Goal: Answer question/provide support: Share knowledge or assist other users

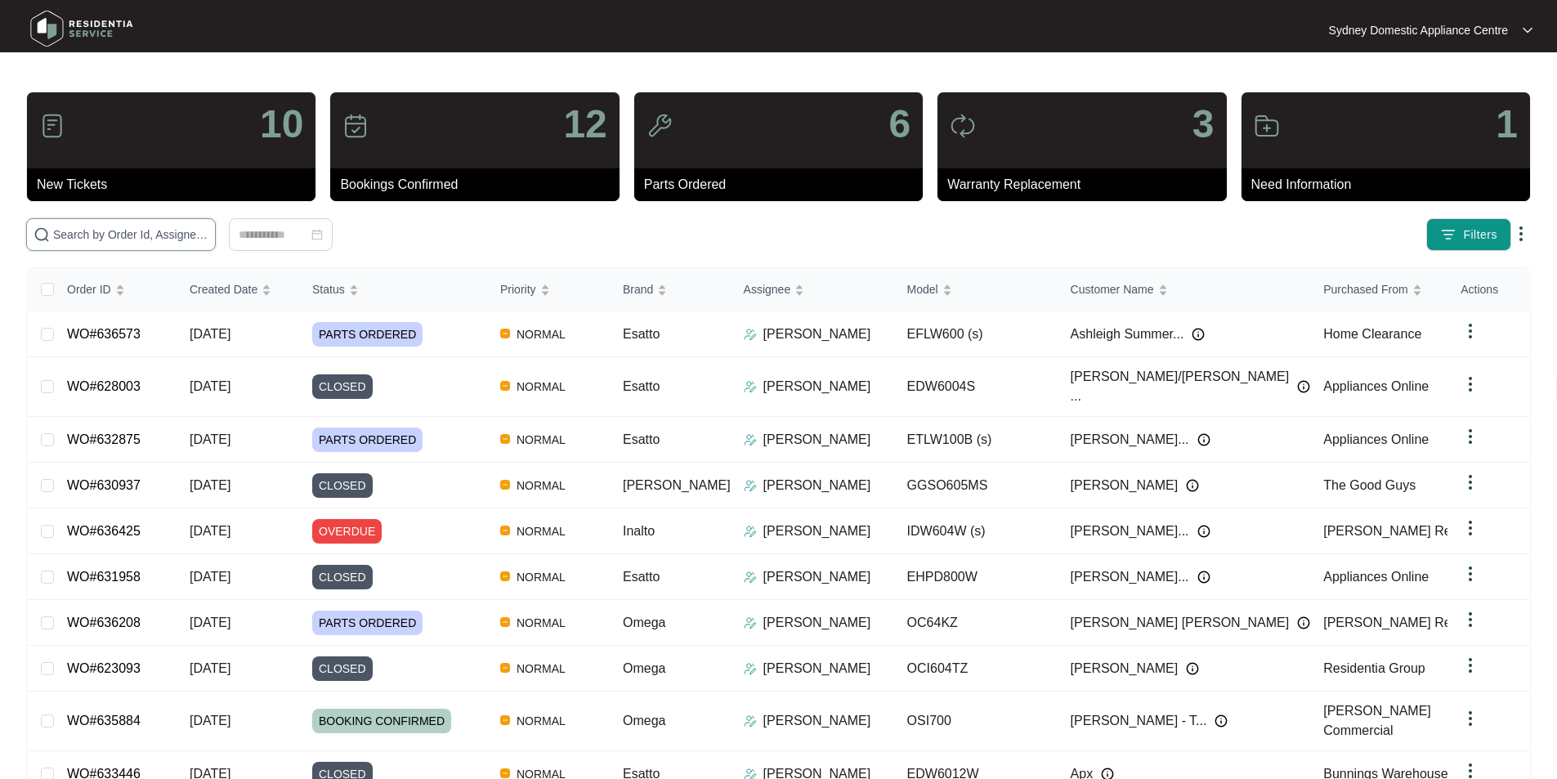
click at [208, 242] on input "text" at bounding box center [130, 235] width 155 height 18
paste input "635091"
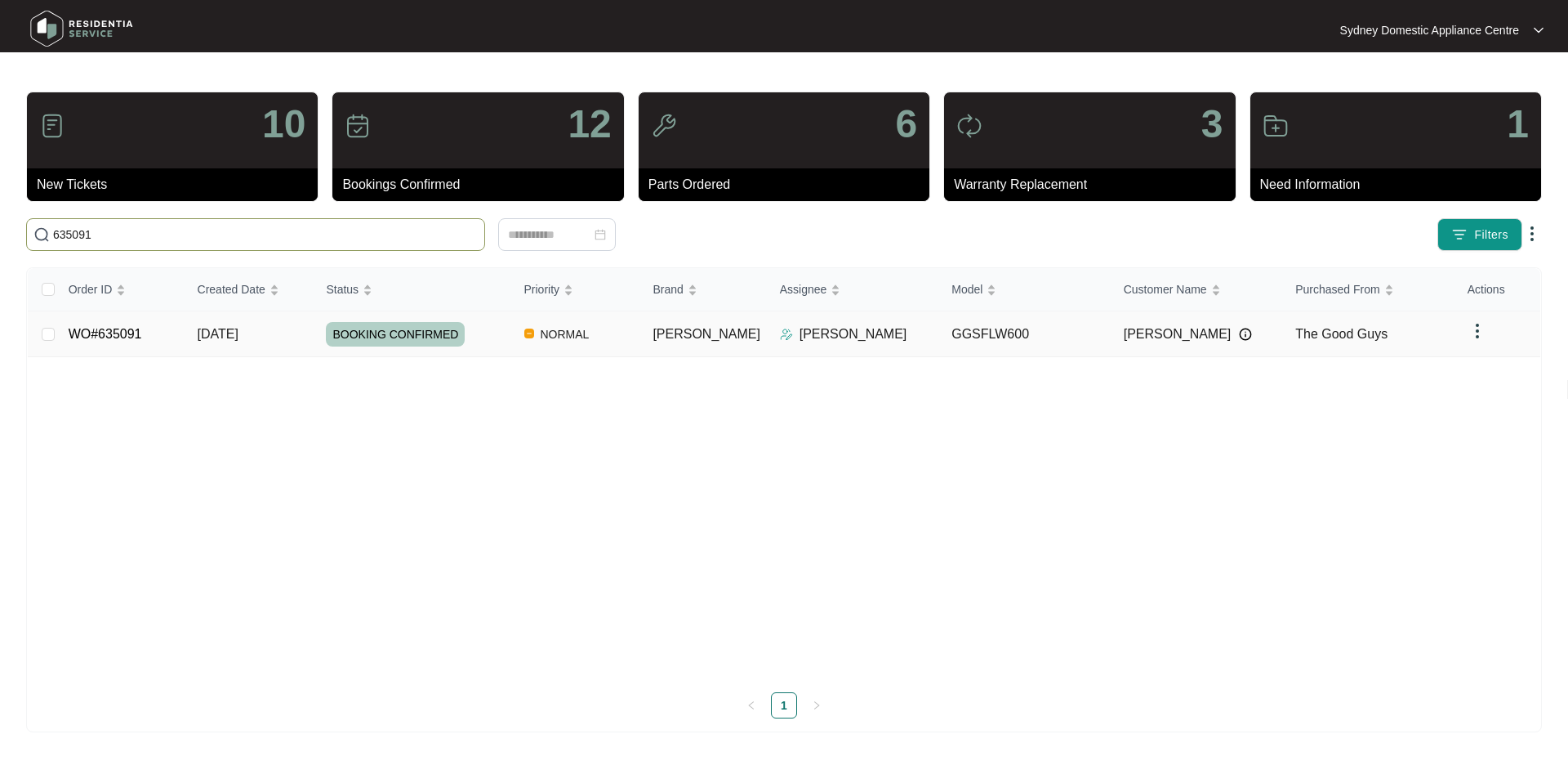
type input "635091"
click at [135, 327] on link "WO#635091" at bounding box center [106, 334] width 74 height 14
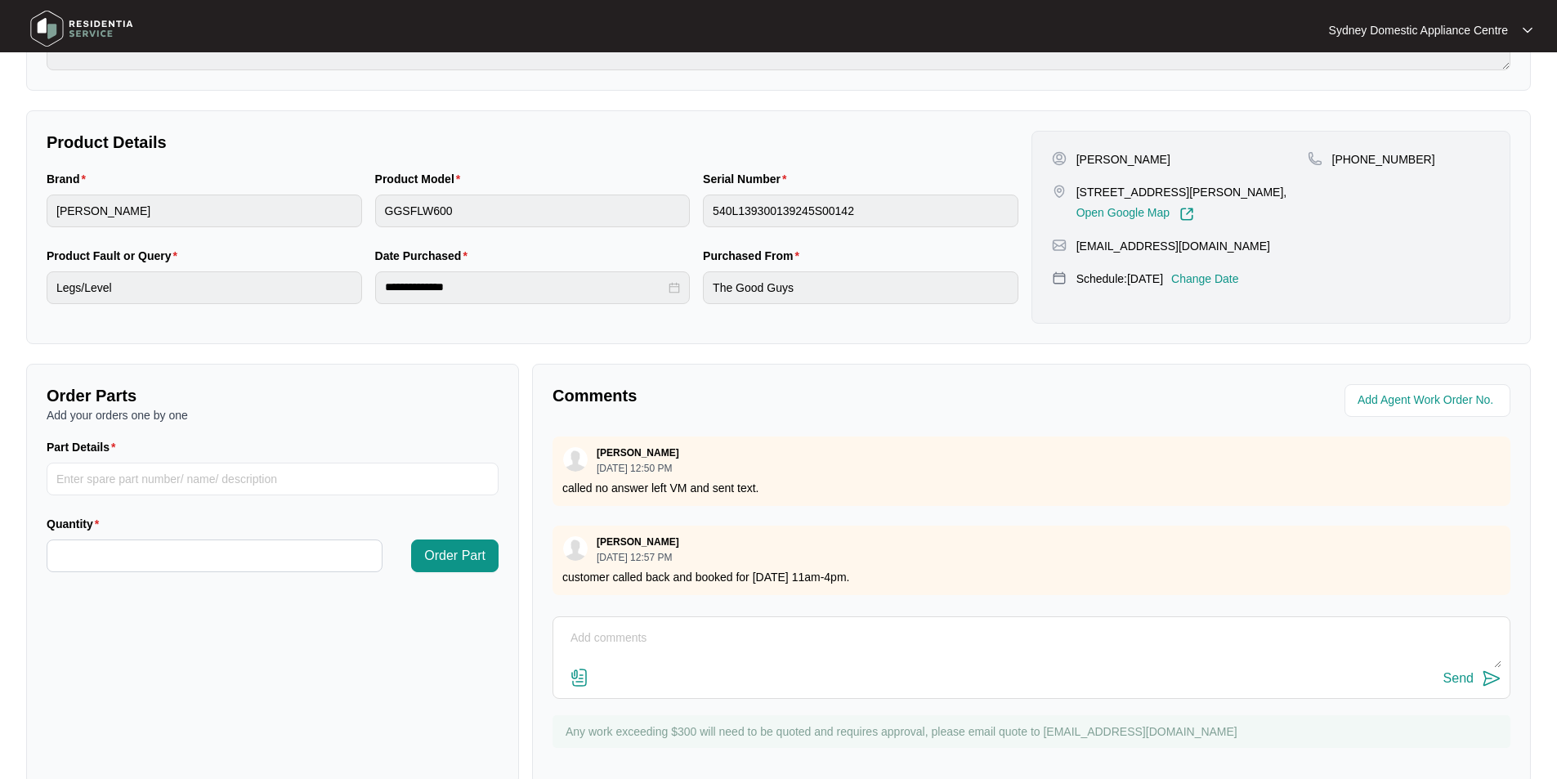
scroll to position [306, 0]
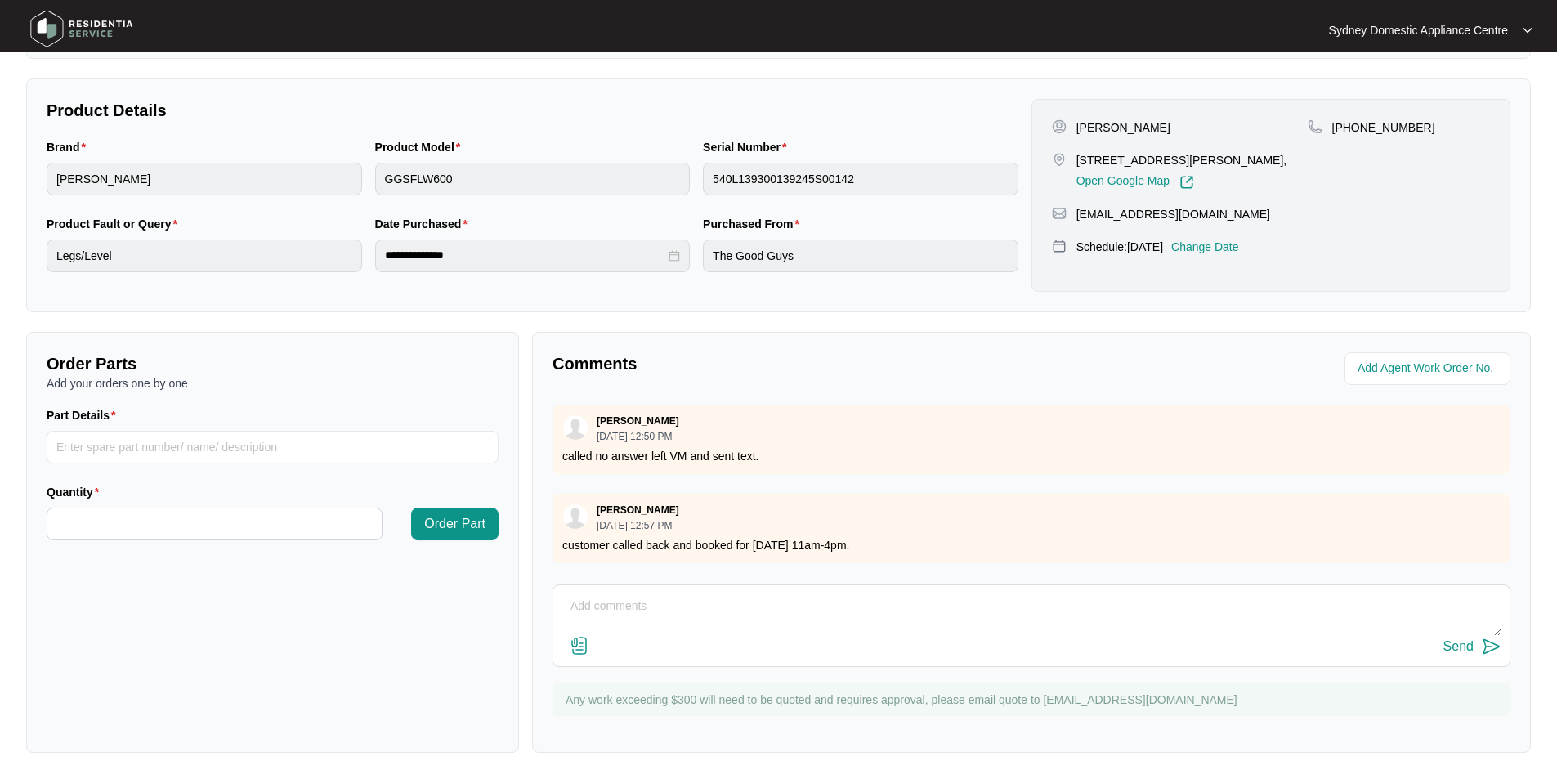
click at [657, 589] on div "Send" at bounding box center [1031, 625] width 958 height 83
click at [651, 594] on textarea at bounding box center [1031, 614] width 940 height 42
paste textarea "FAULT REPORTED: The washing machine is making loud noises ( like barrel scrappi…"
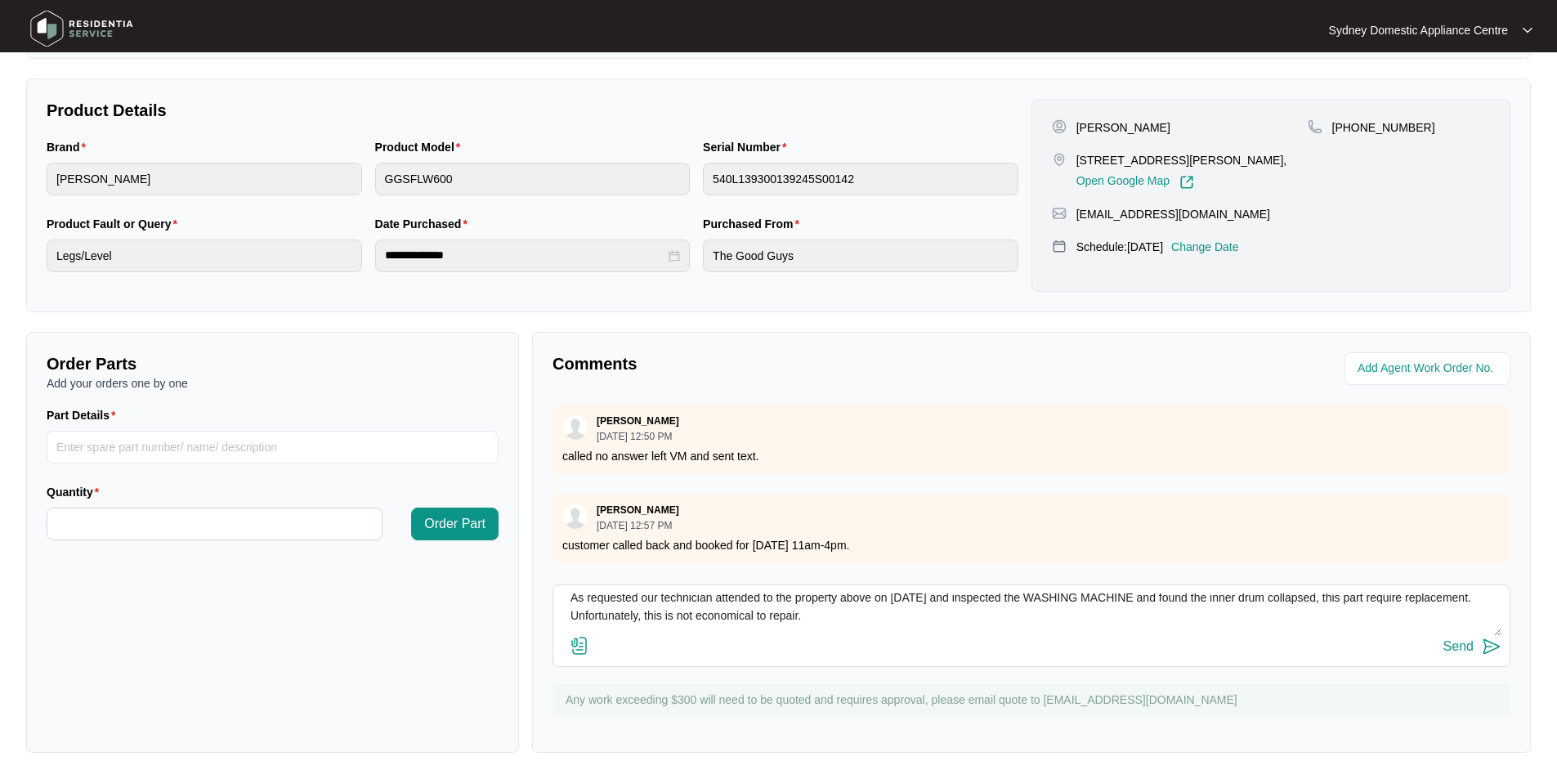
click at [736, 630] on textarea "Hi Team. FAULT REPORTED: The washing machine is making loud noises ( like barre…" at bounding box center [1031, 614] width 940 height 42
click at [687, 598] on textarea "Hi Team. FAULT REPORTED: The washing machine is making loud noises ( like barre…" at bounding box center [1031, 614] width 940 height 42
paste textarea "washing machine. They found that the inner drum had collapsed, which requires"
click at [785, 603] on textarea "Hi Team. FAULT REPORTED: The washing machine is making loud noises ( like barre…" at bounding box center [1031, 614] width 940 height 42
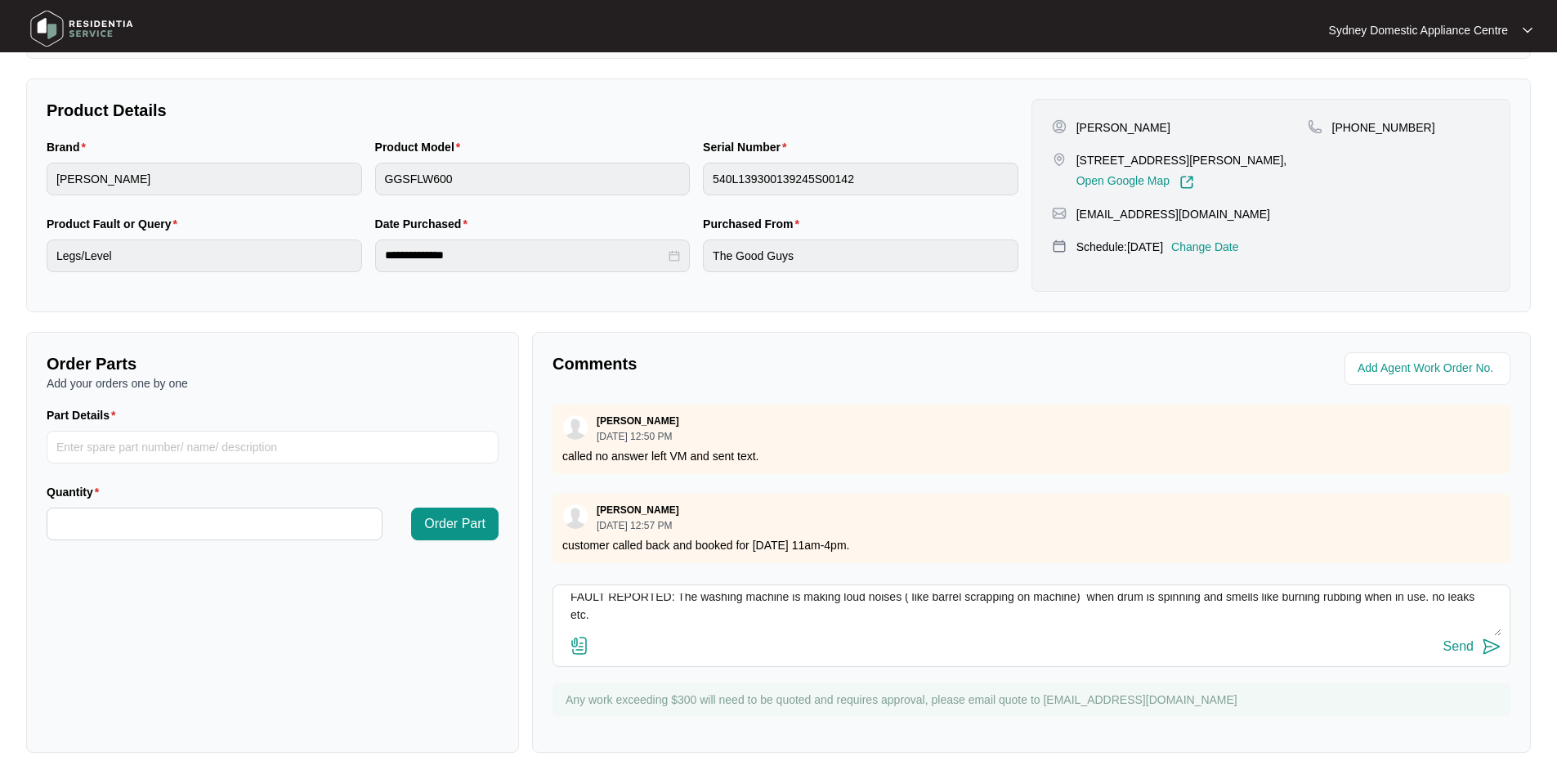
scroll to position [180, 0]
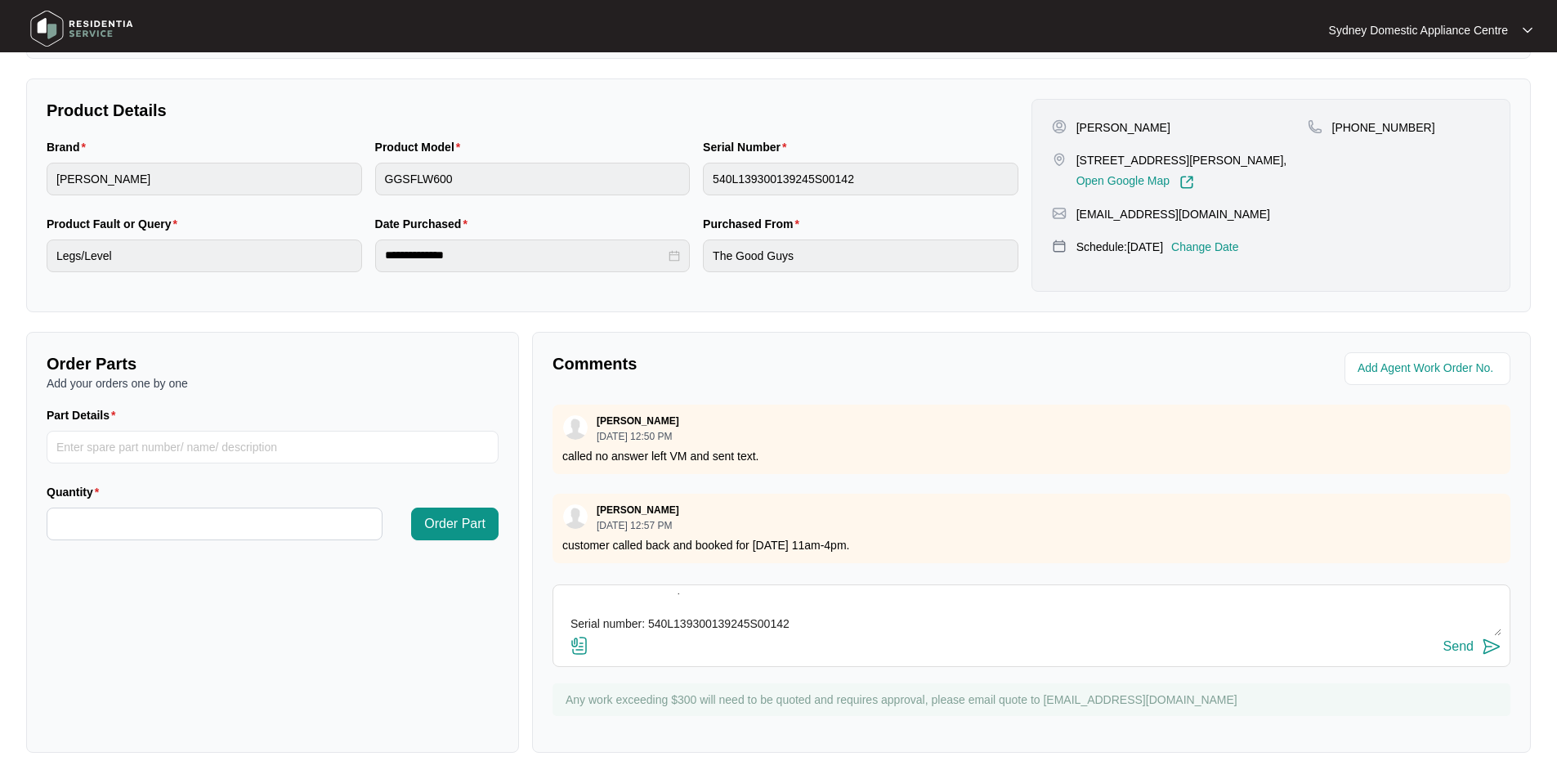
drag, startPoint x: 965, startPoint y: 624, endPoint x: 584, endPoint y: 614, distance: 381.0
click at [584, 614] on textarea "Hi Team. FAULT REPORTED: The washing machine is making loud noises ( like barre…" at bounding box center [1031, 614] width 940 height 42
click at [699, 595] on textarea "Hi Team. FAULT REPORTED: The washing machine is making loud noises ( like barre…" at bounding box center [1031, 614] width 940 height 42
click at [826, 598] on textarea "Hi Team. FAULT REPORTED: The washing machine is making loud noises ( like barre…" at bounding box center [1031, 614] width 940 height 42
paste textarea "Kind Regards, [PERSON_NAME] Sydney Domestic Appliance Centre"
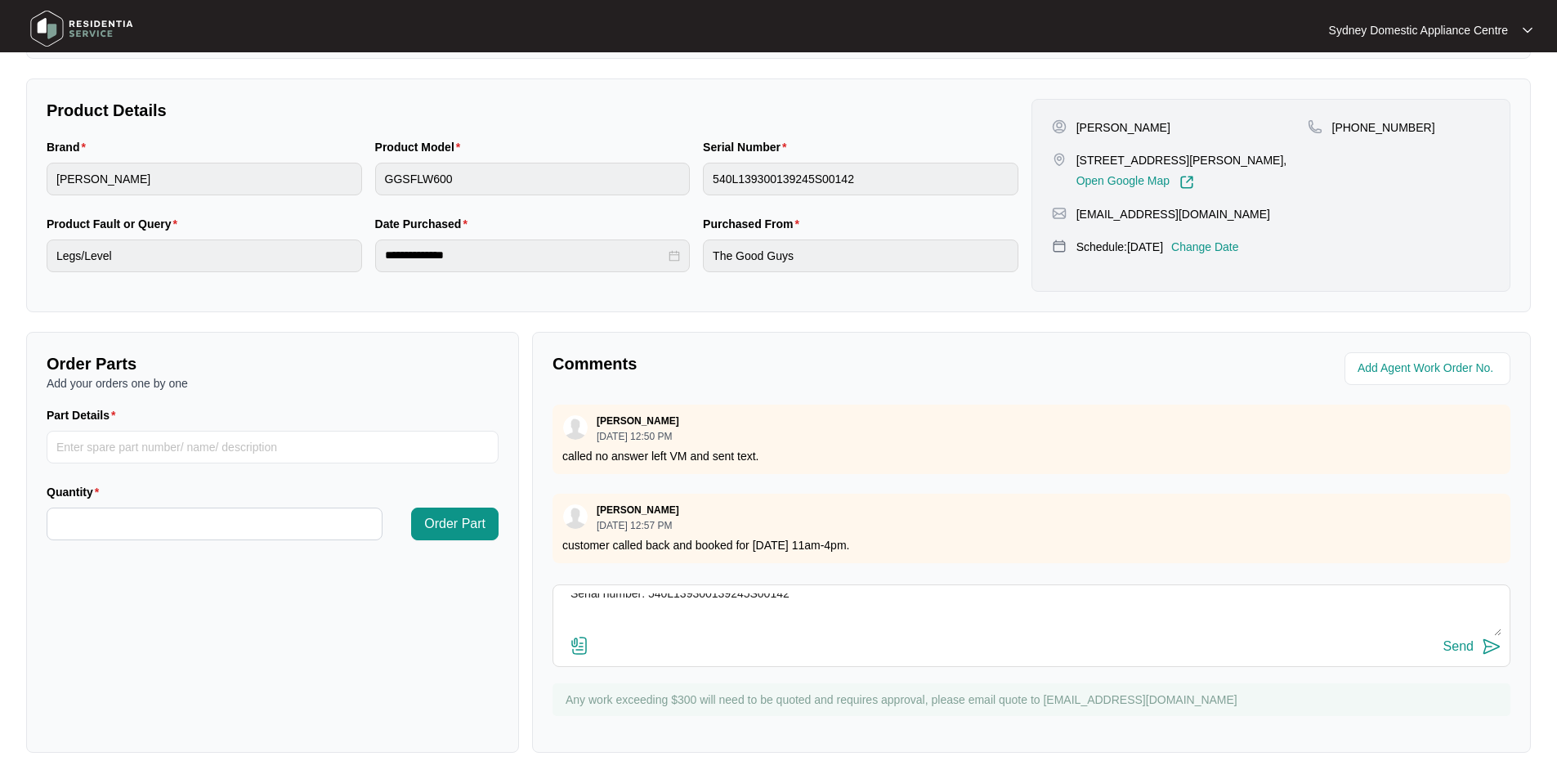
scroll to position [282, 0]
paste textarea "Sales – Service – Installs Refrigerators * Washing Machines * Dishwashers * Dry…"
type textarea "Hi Team. FAULT REPORTED: The washing machine is making loud noises ( like barre…"
click at [582, 650] on img at bounding box center [580, 646] width 20 height 20
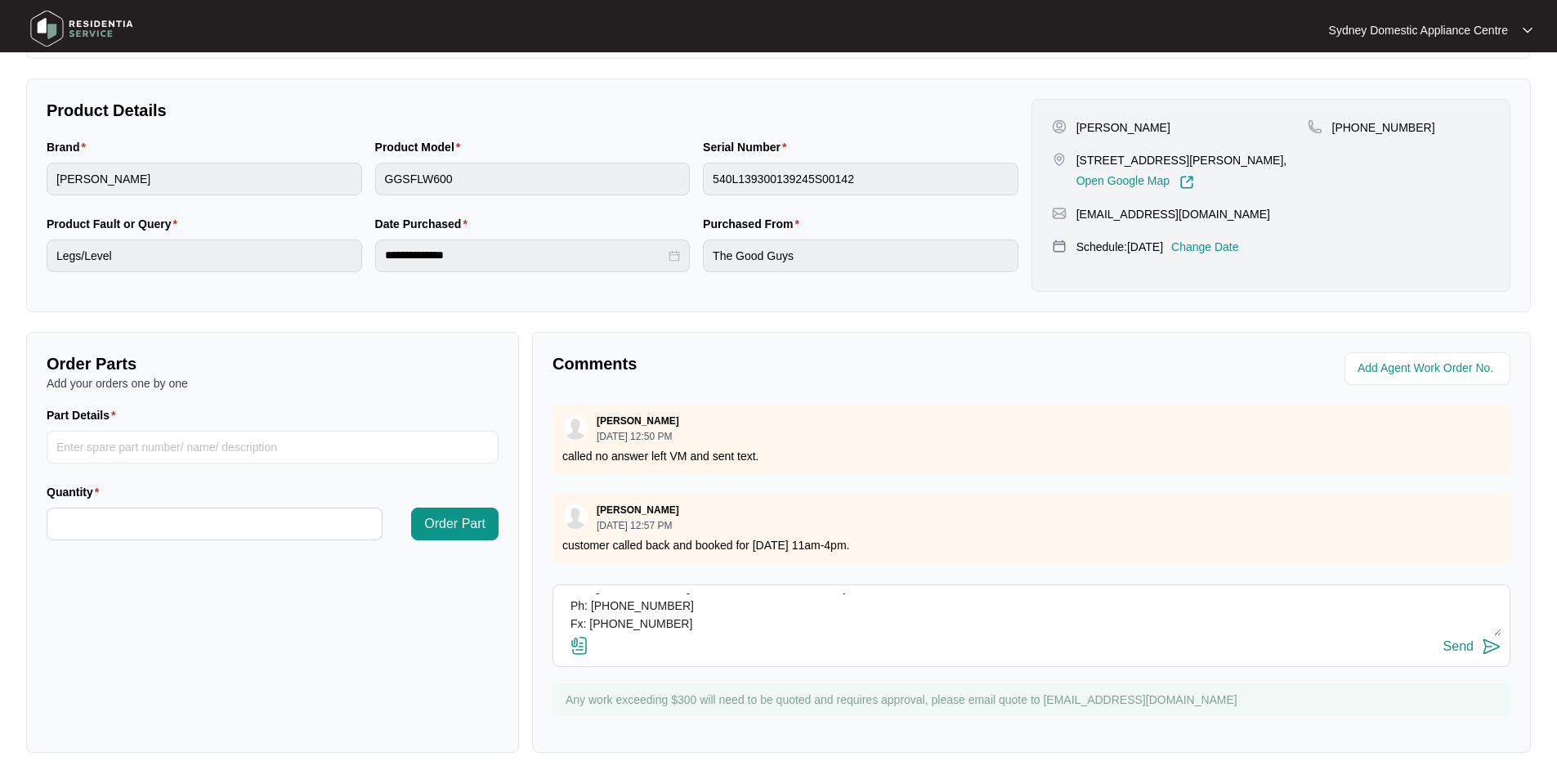
click at [0, 0] on input "file" at bounding box center [0, 0] width 0 height 0
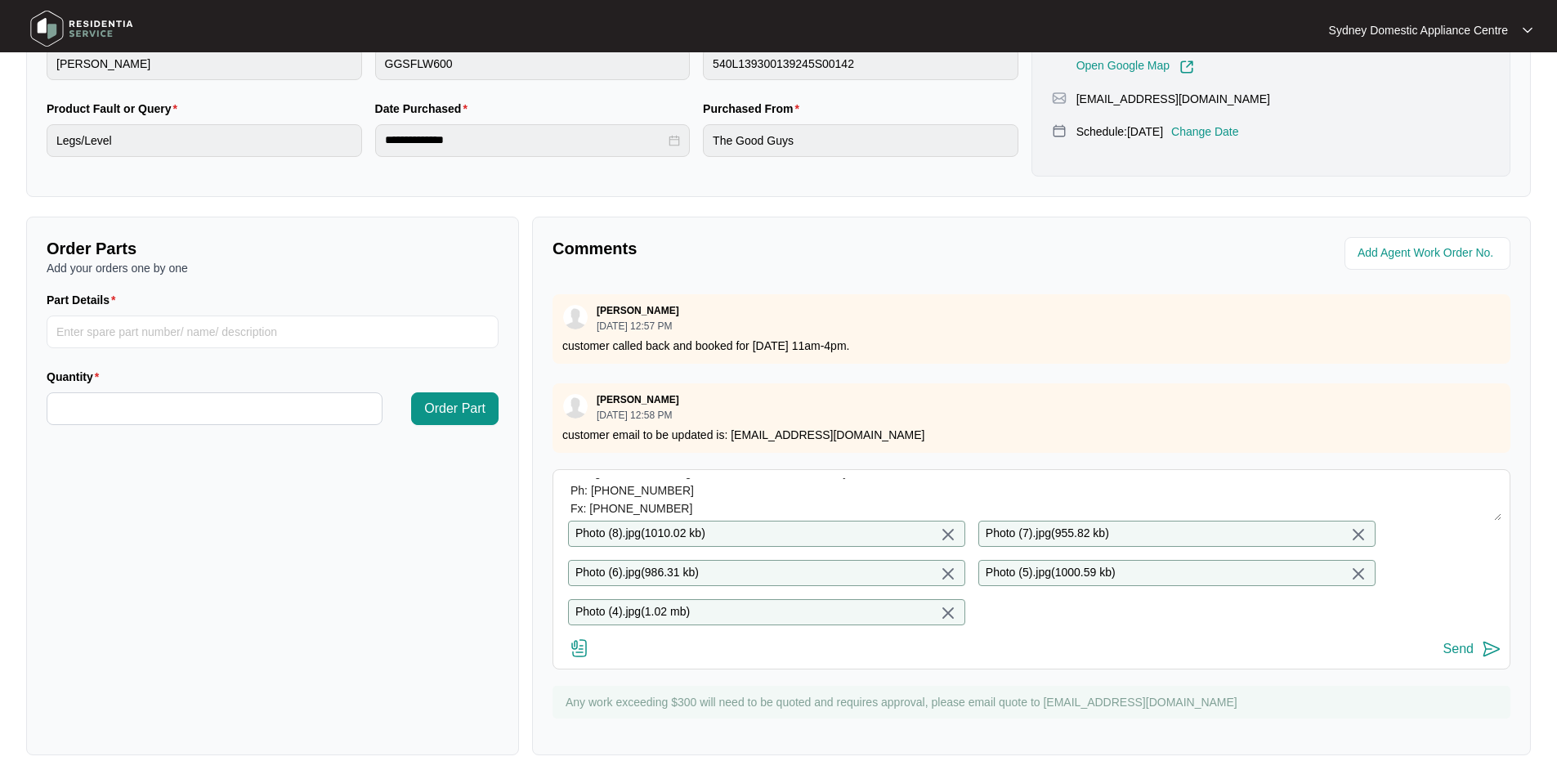
scroll to position [436, 0]
click at [573, 646] on img at bounding box center [580, 646] width 20 height 20
click at [0, 0] on input "file" at bounding box center [0, 0] width 0 height 0
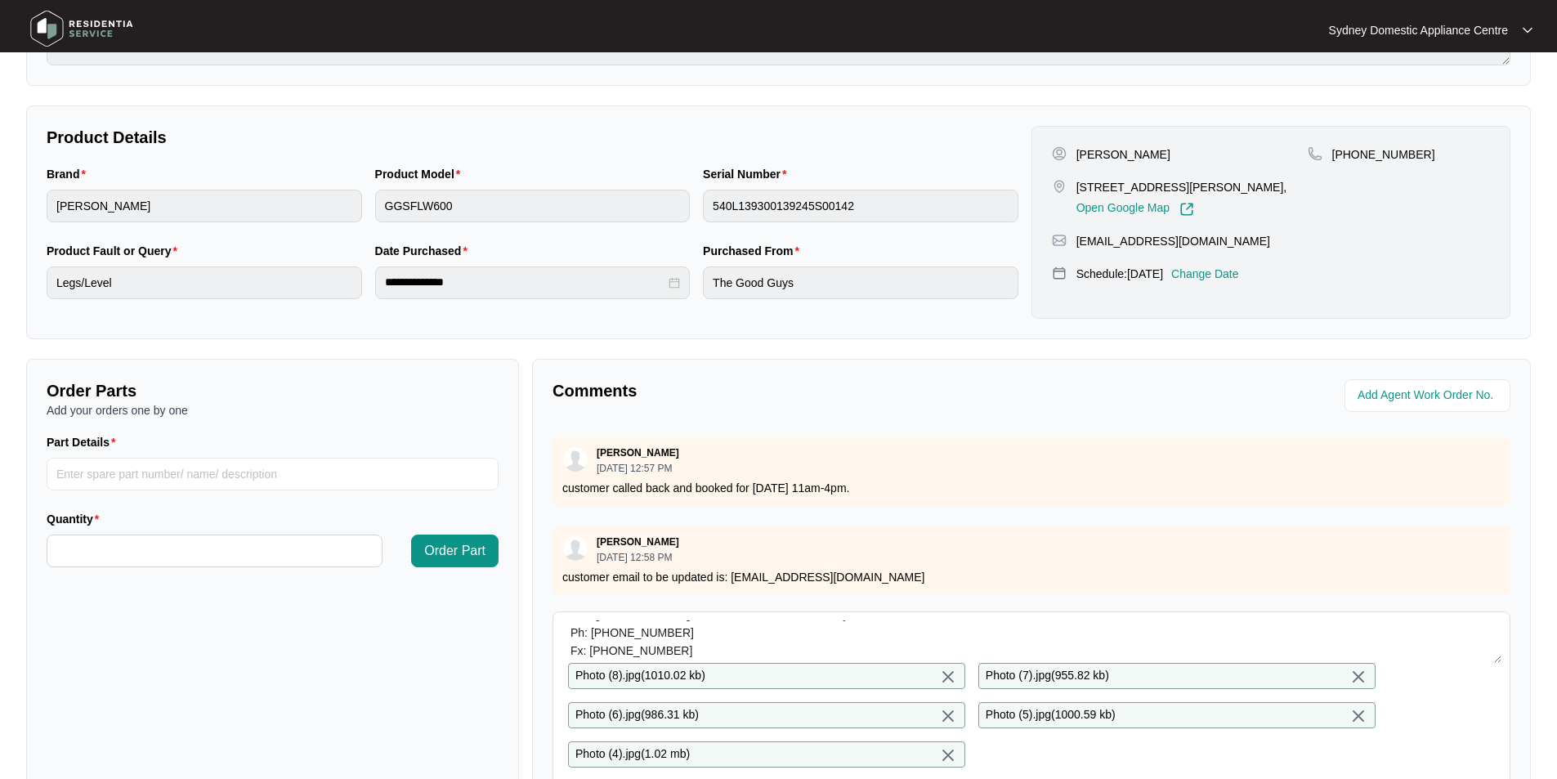
scroll to position [272, 0]
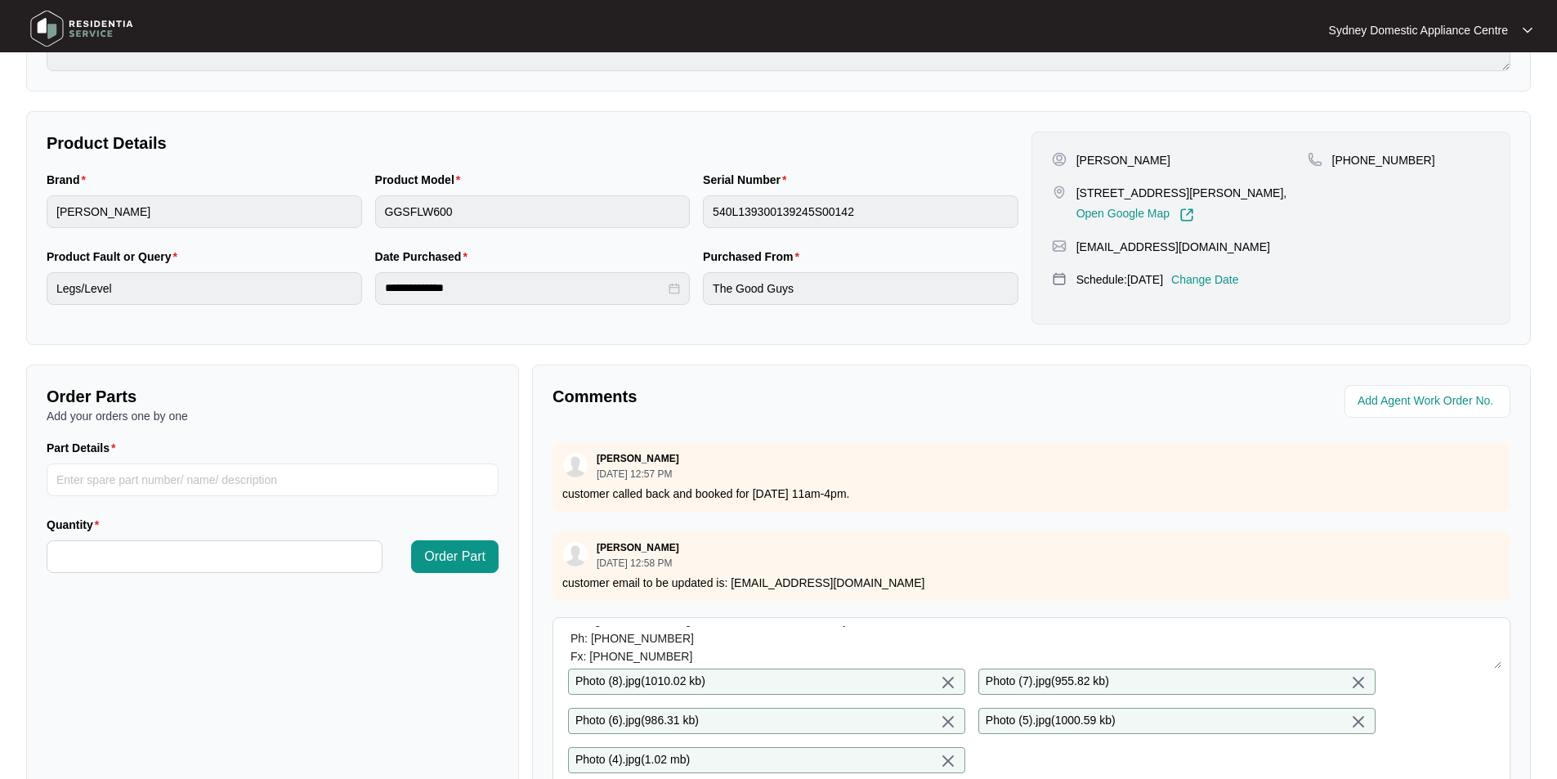
click at [1014, 633] on textarea "Hi Team. FAULT REPORTED: The washing machine is making loud noises ( like barre…" at bounding box center [1031, 647] width 940 height 42
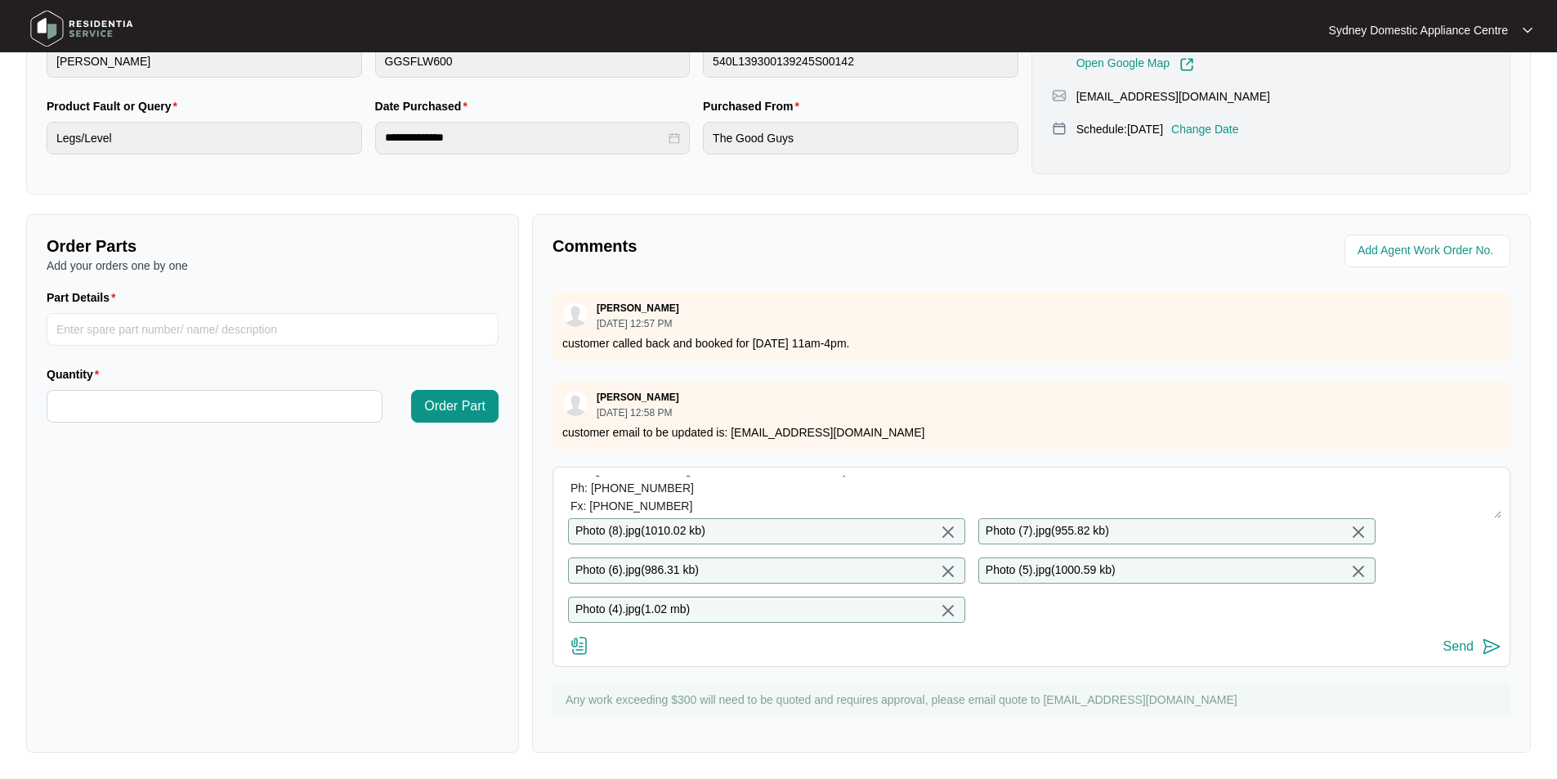
scroll to position [436, 0]
click at [1478, 651] on button "Send" at bounding box center [1472, 647] width 58 height 22
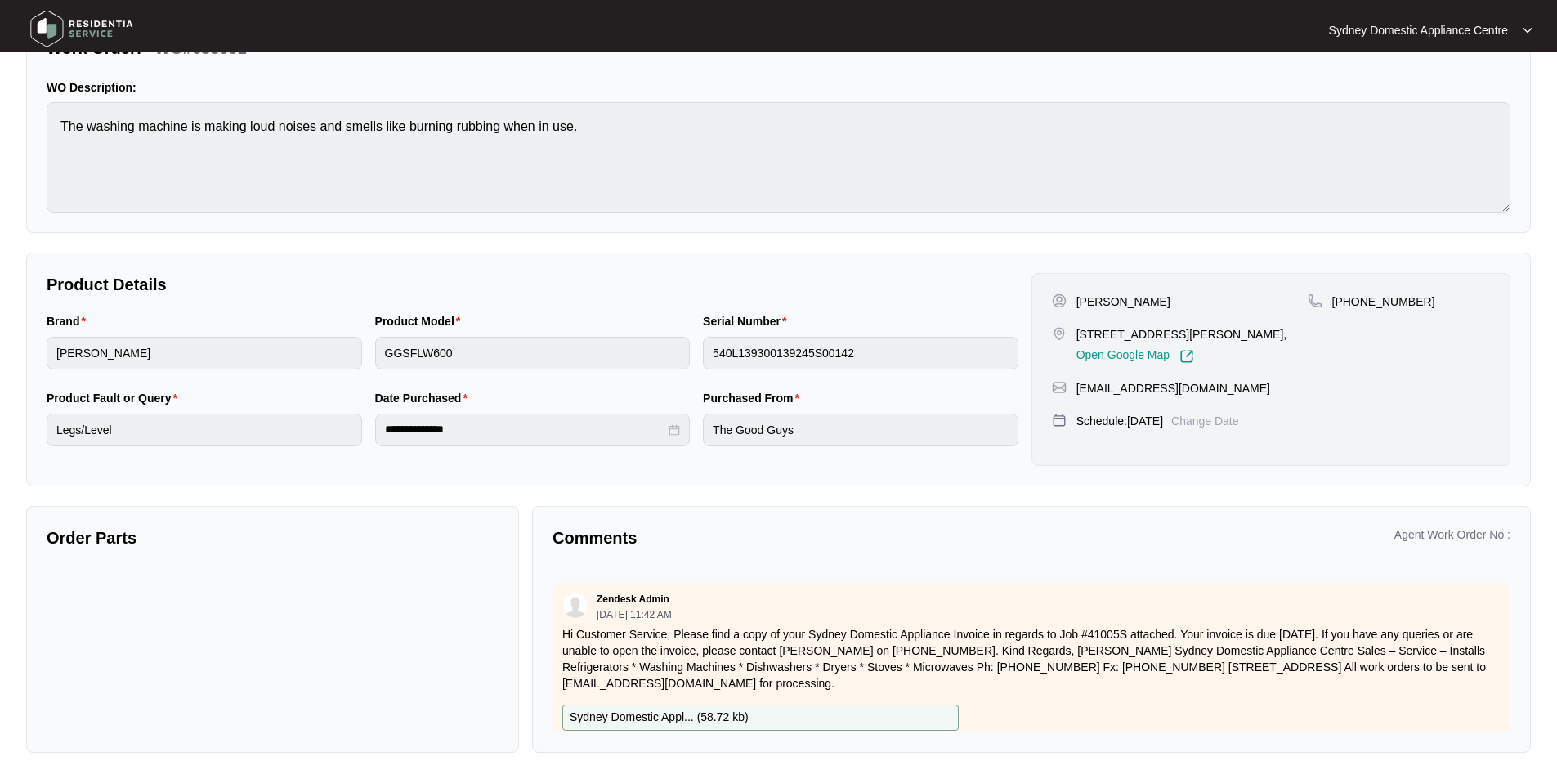
scroll to position [556, 0]
